Goal: Find specific page/section: Find specific page/section

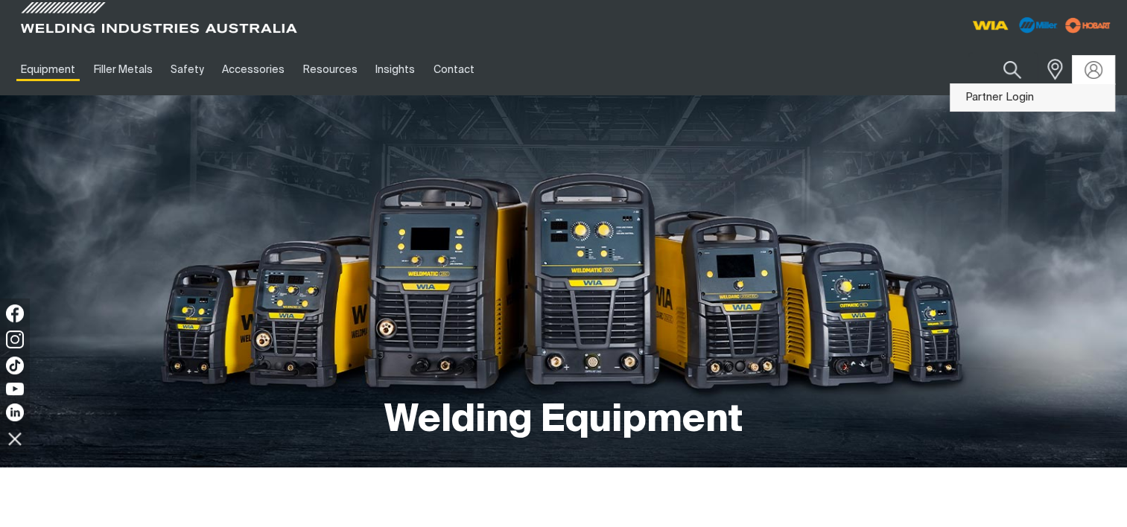
click at [1021, 93] on link "Partner Login" at bounding box center [1033, 98] width 164 height 28
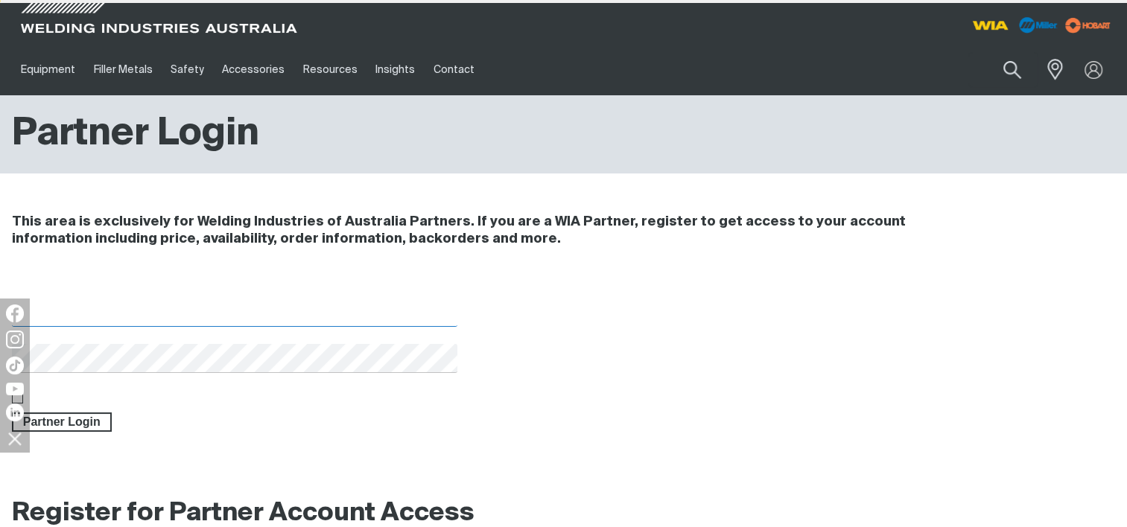
type input "[EMAIL_ADDRESS][DOMAIN_NAME]"
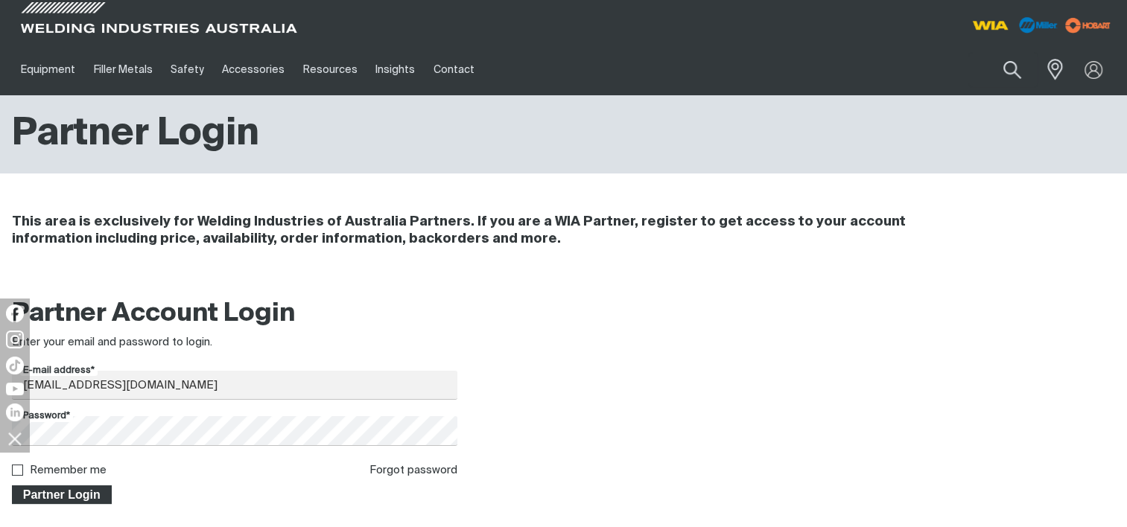
click at [72, 491] on span "Partner Login" at bounding box center [61, 495] width 97 height 19
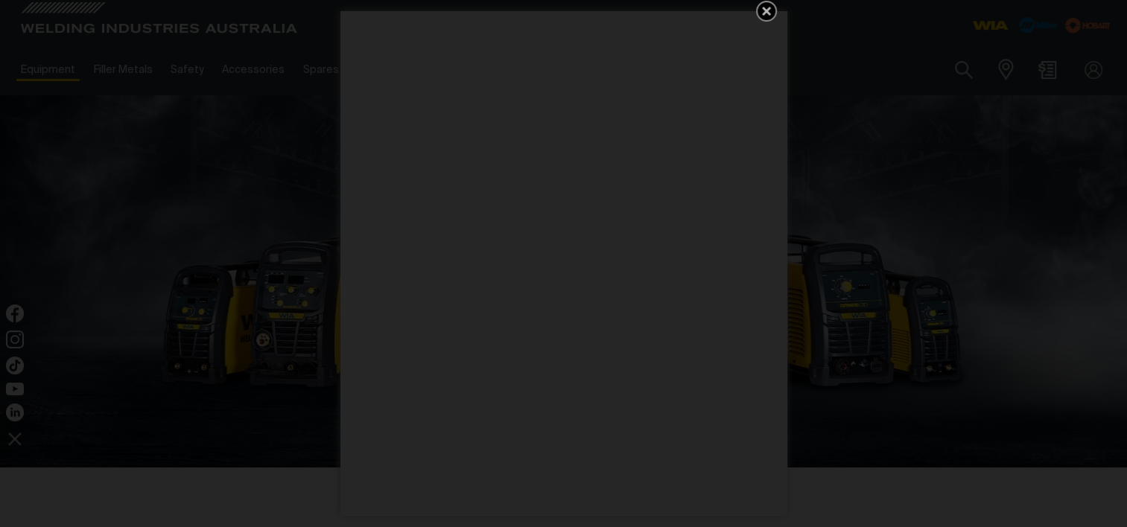
click at [768, 7] on icon "Get 5 WIA Welding Guides Free!" at bounding box center [766, 11] width 9 height 9
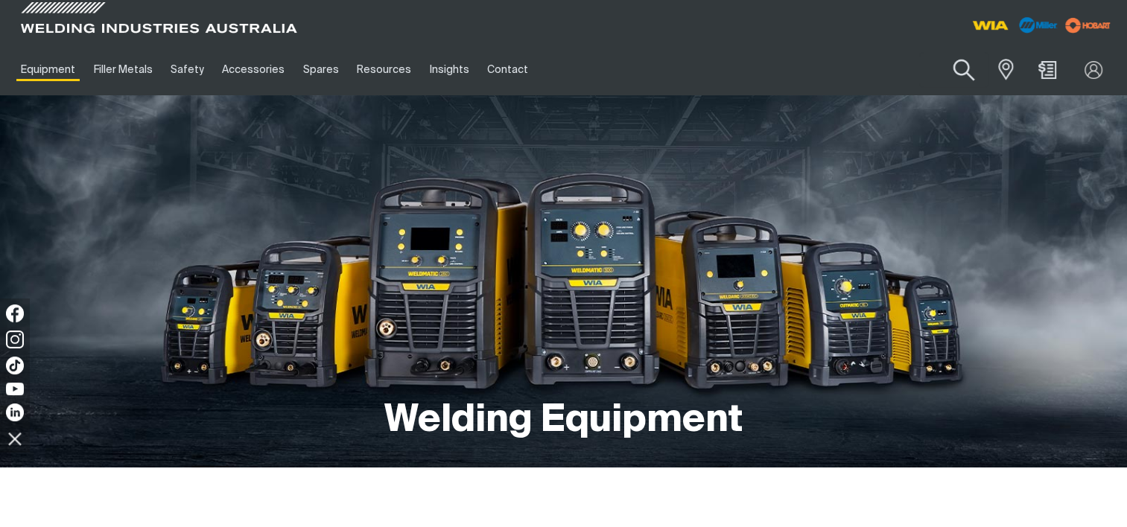
click at [969, 71] on button "Search products" at bounding box center [963, 70] width 60 height 42
click at [802, 63] on input "Search" at bounding box center [872, 70] width 229 height 34
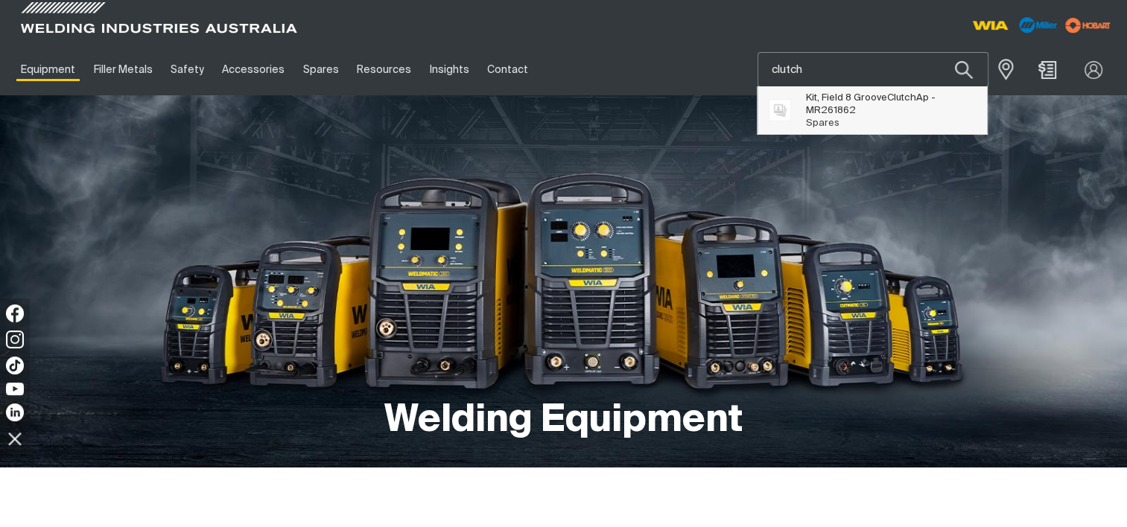
type input "clutch"
click at [812, 95] on span "Kit, Field 8 Groove Clutch Ap - MR261862" at bounding box center [891, 104] width 171 height 25
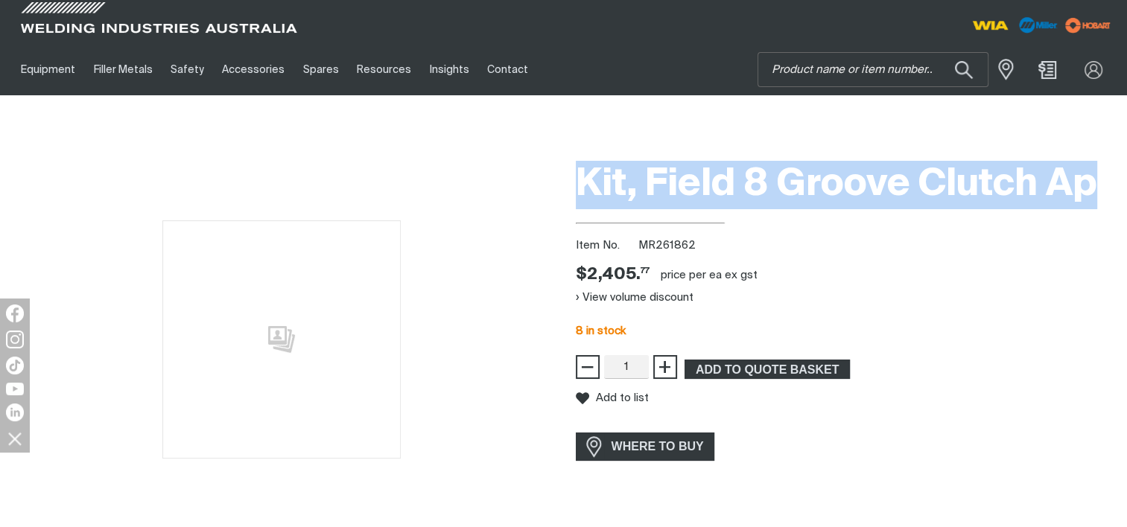
drag, startPoint x: 1100, startPoint y: 186, endPoint x: 582, endPoint y: 188, distance: 517.8
click at [582, 188] on h1 "Kit, Field 8 Groove Clutch Ap" at bounding box center [846, 185] width 540 height 48
copy h1 "Kit, Field 8 Groove Clutch Ap"
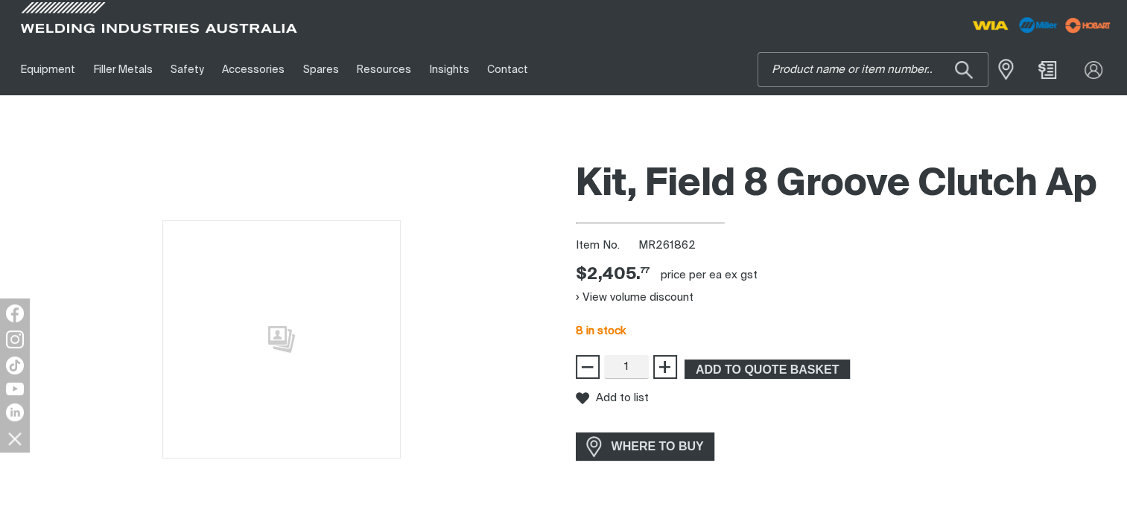
click at [814, 80] on input "Search" at bounding box center [872, 70] width 229 height 34
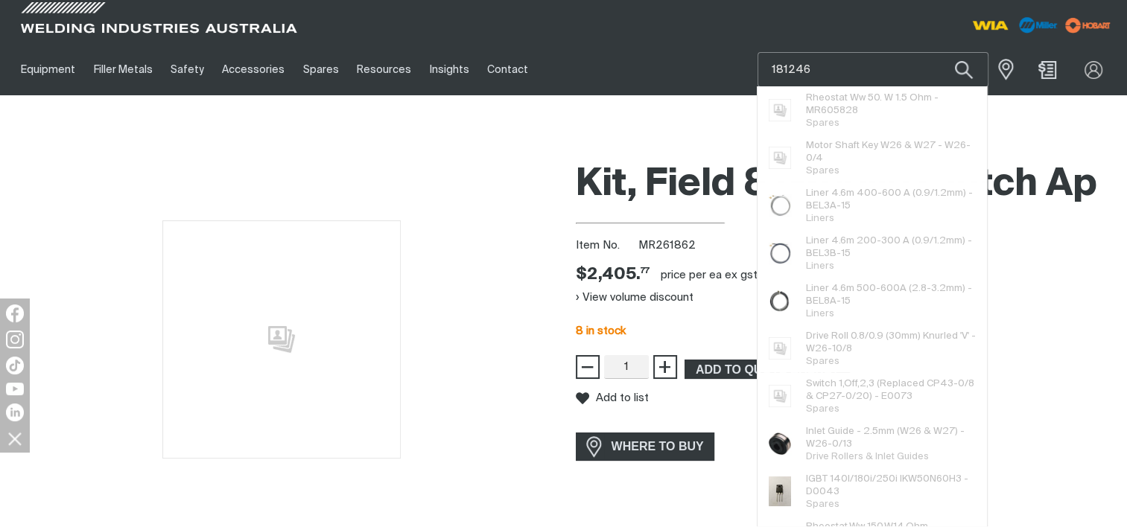
type input "181246"
click at [939, 52] on button "Search products" at bounding box center [964, 69] width 51 height 35
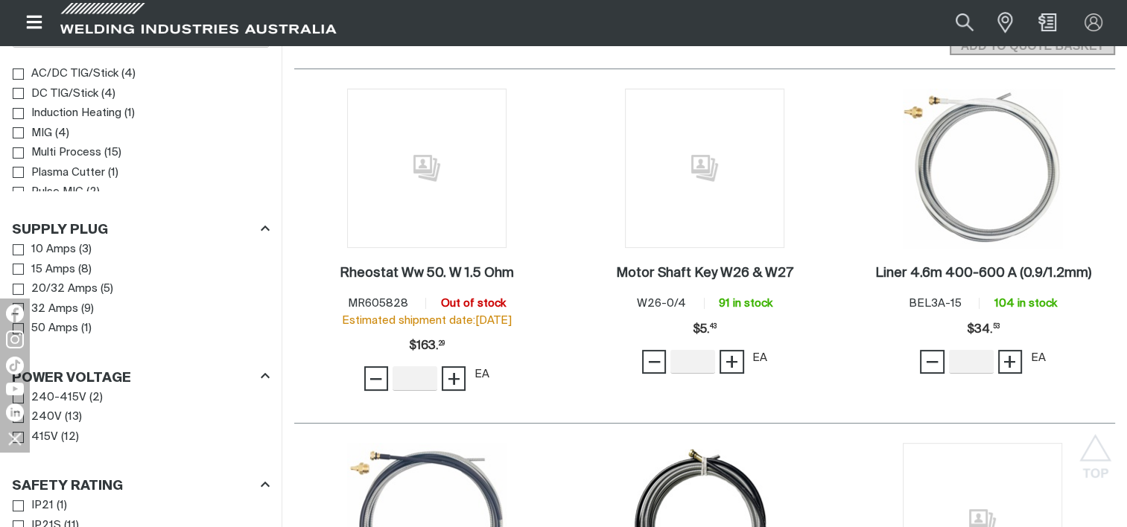
scroll to position [298, 0]
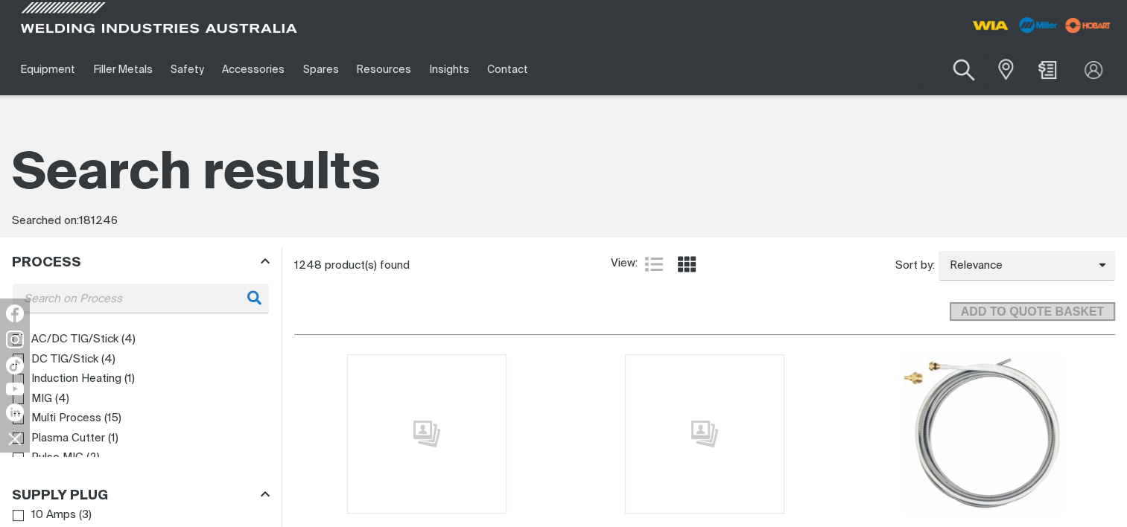
click at [962, 66] on button "Search products" at bounding box center [963, 70] width 60 height 42
click at [820, 63] on input "181246" at bounding box center [872, 70] width 229 height 34
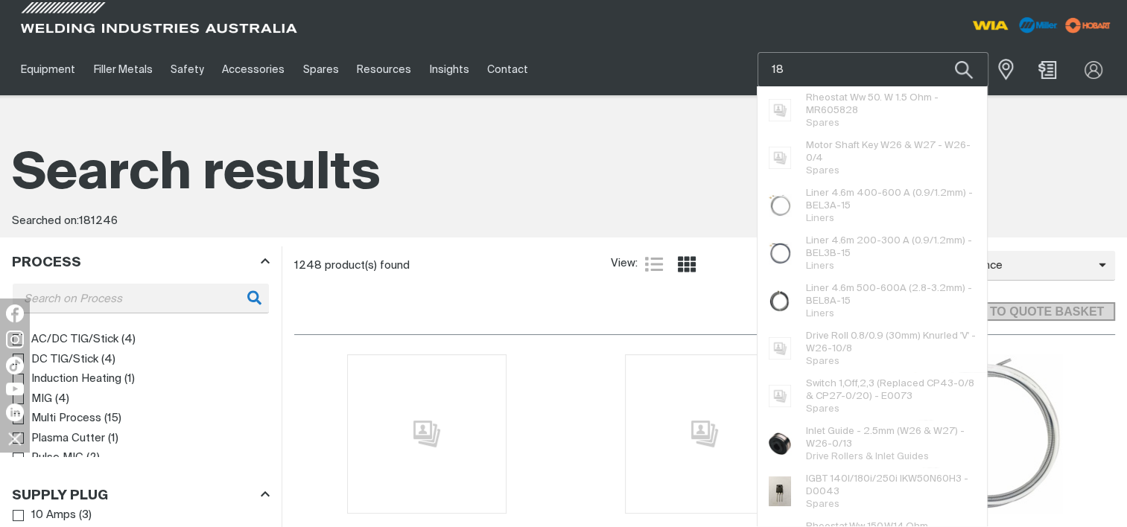
type input "1"
type input "0"
